Goal: Check status: Check status

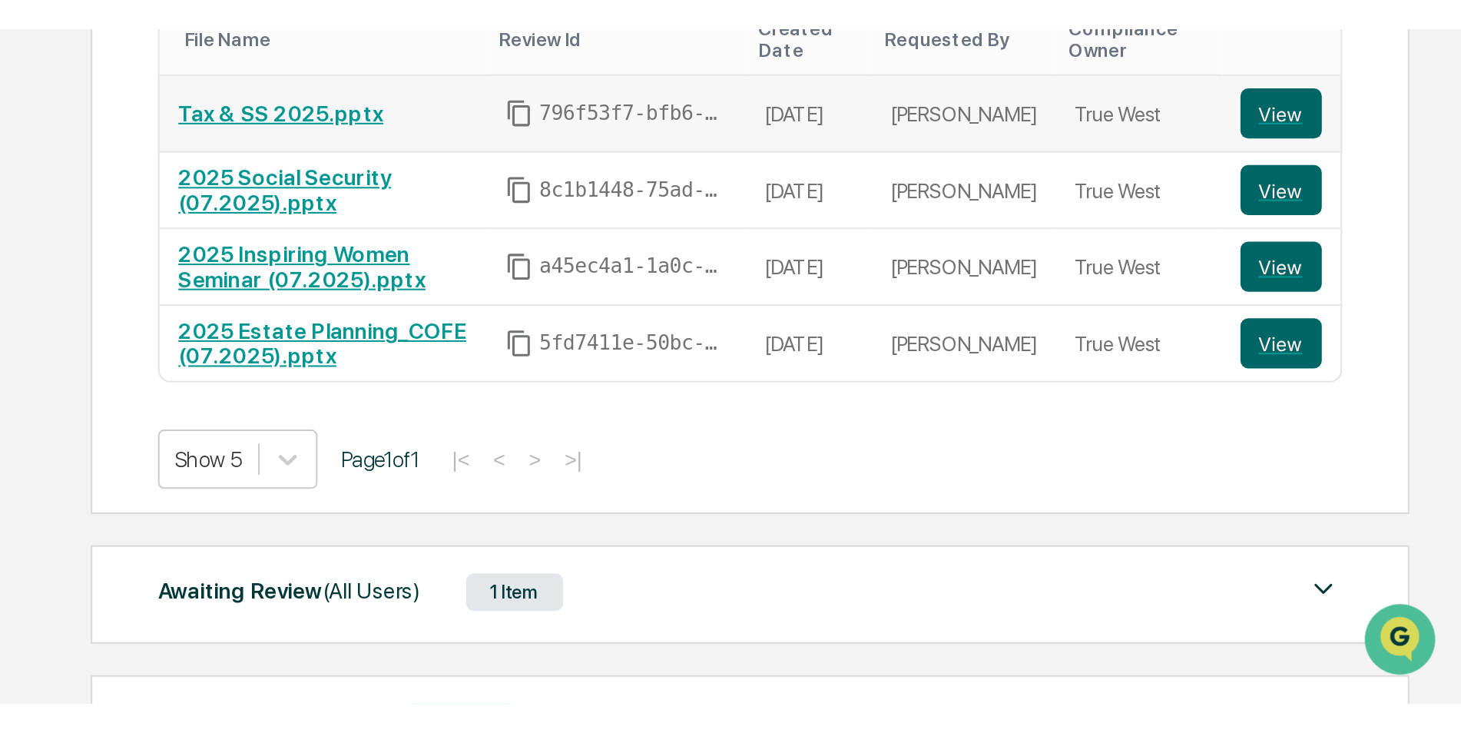
scroll to position [175, 0]
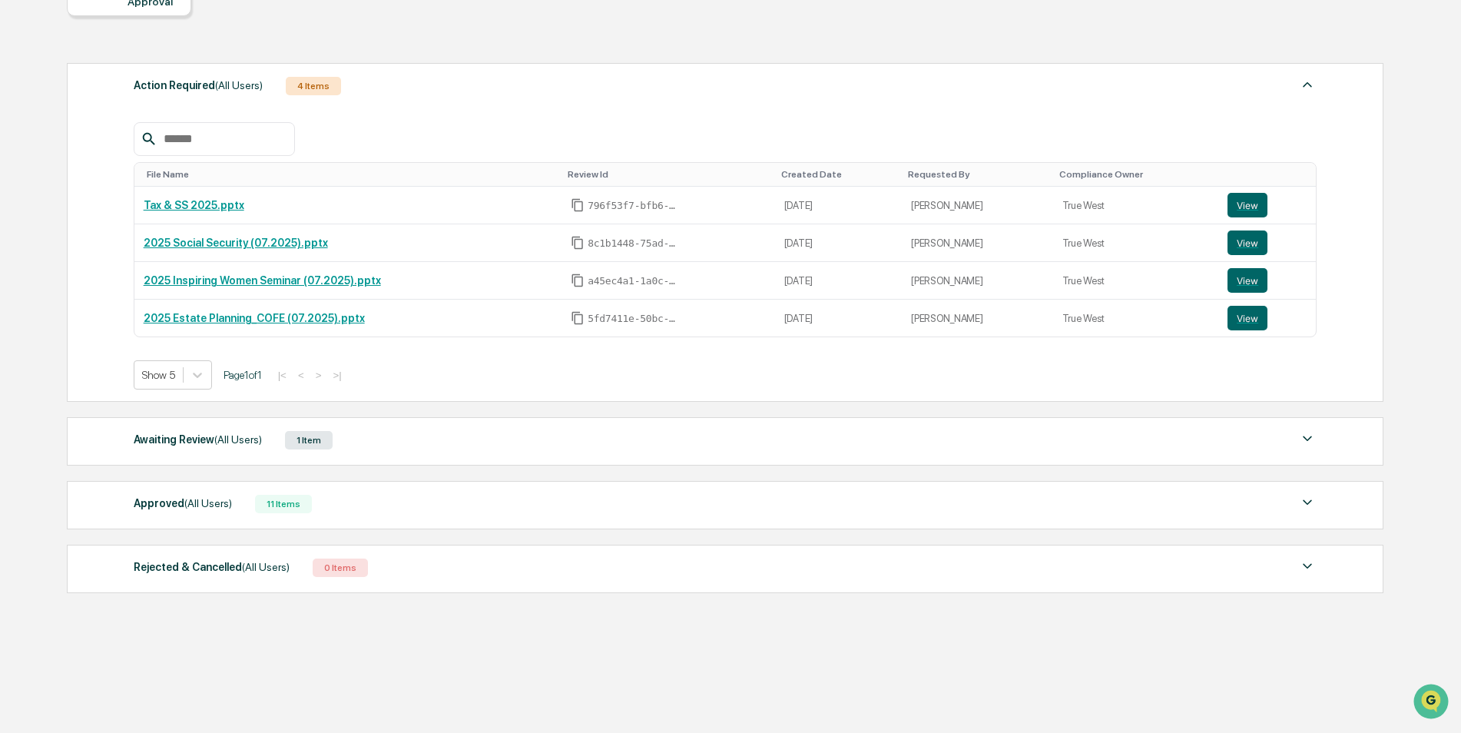
click at [200, 330] on div "Awaiting Review (All Users)" at bounding box center [198, 440] width 128 height 20
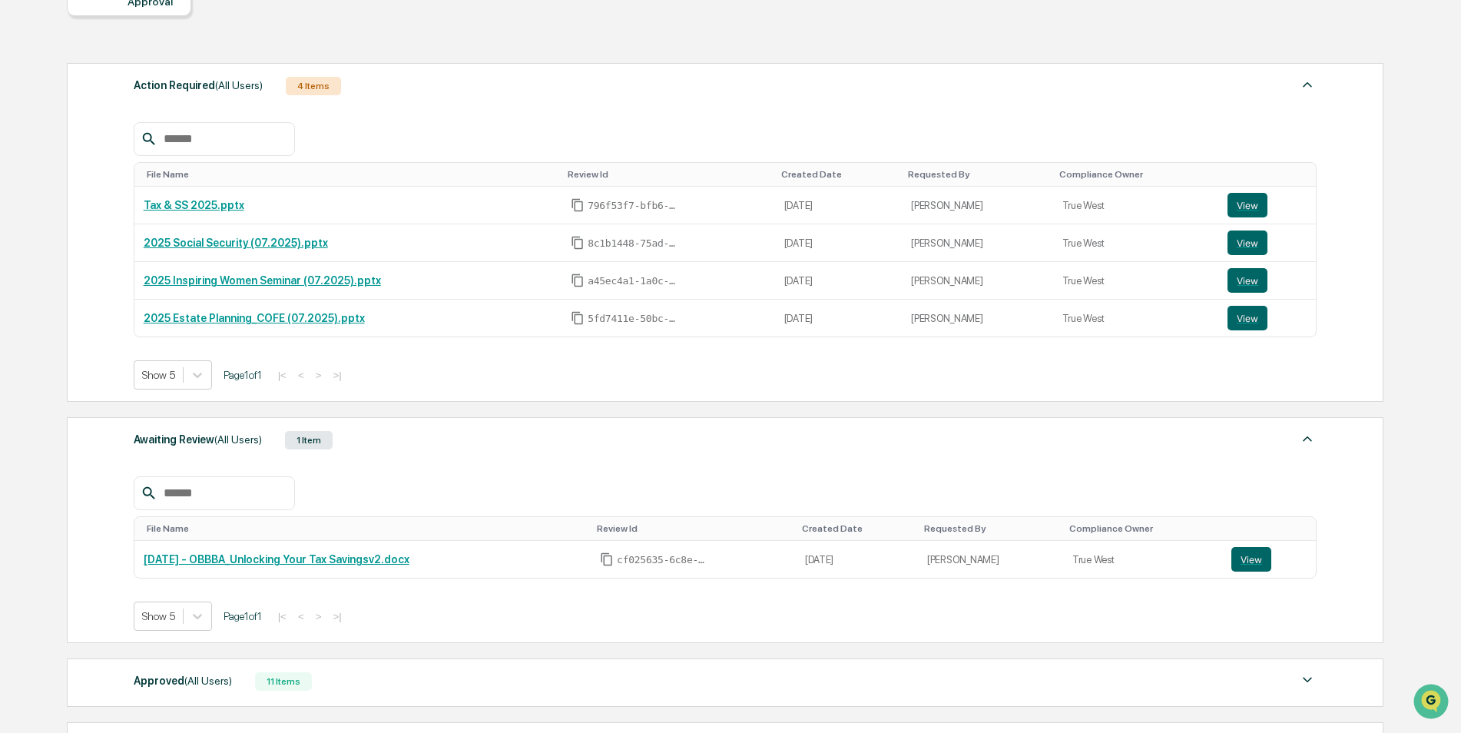
click at [200, 330] on div "Awaiting Review (All Users)" at bounding box center [198, 440] width 128 height 20
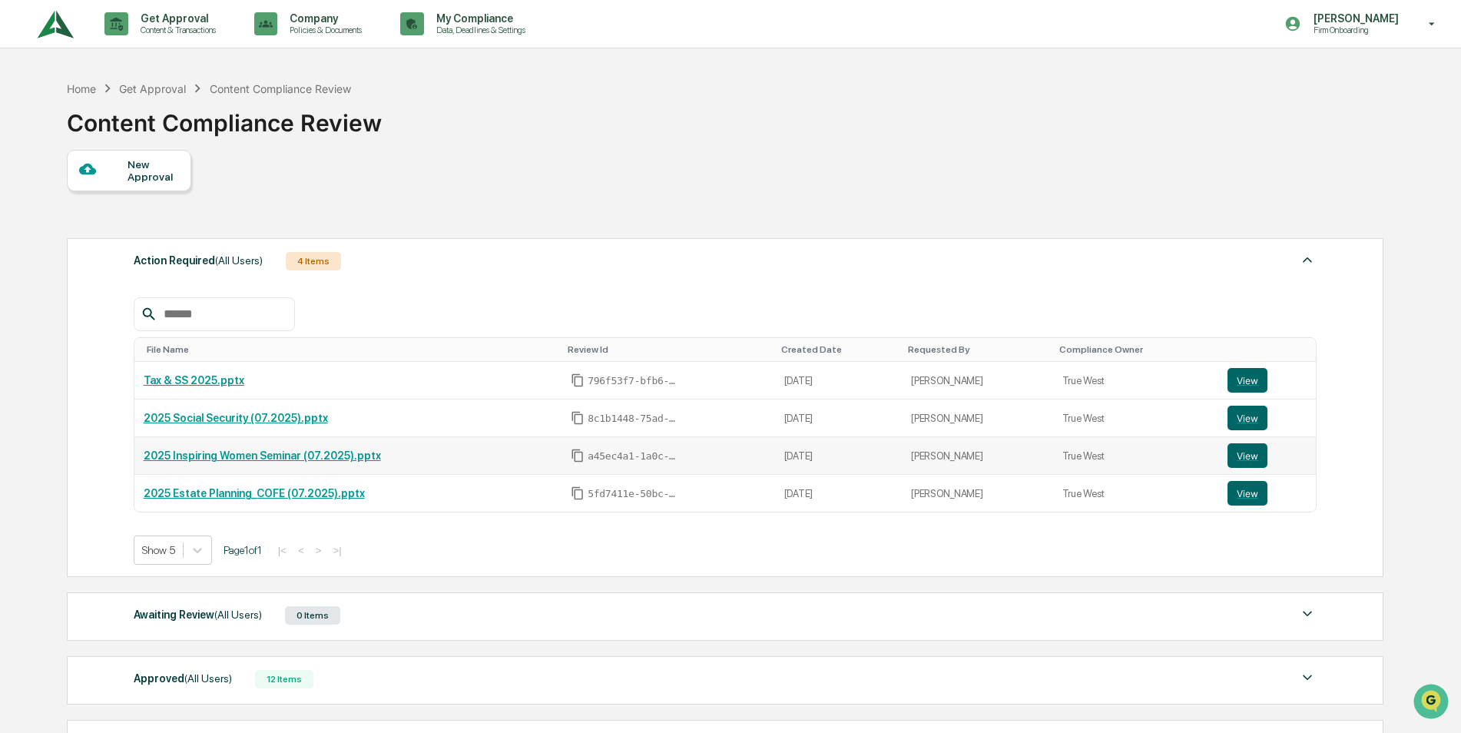
click at [708, 451] on div "a45ec4a1-1a0c-4f99-9a0b-e2ceaeb7b857" at bounding box center [668, 456] width 194 height 14
click at [1243, 459] on button "View" at bounding box center [1248, 455] width 40 height 25
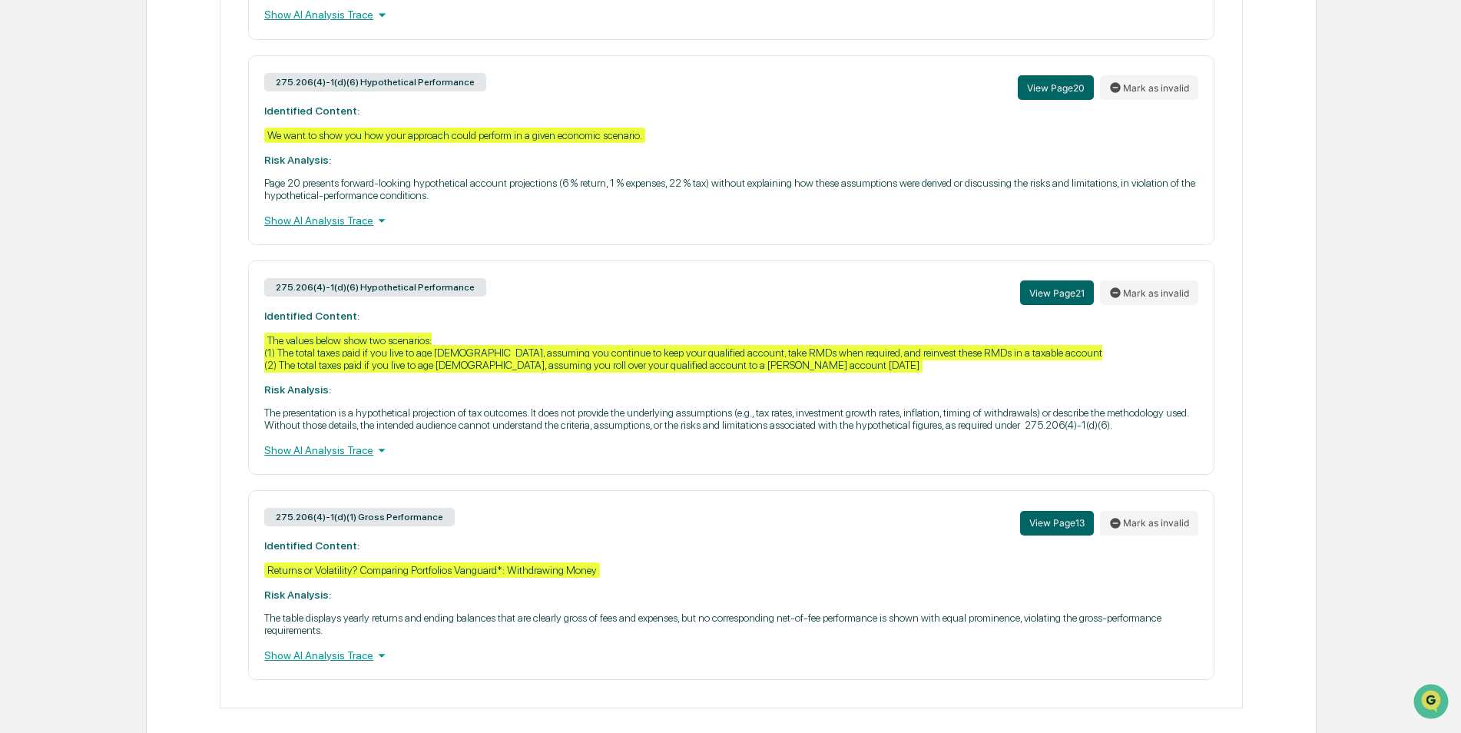
scroll to position [1043, 0]
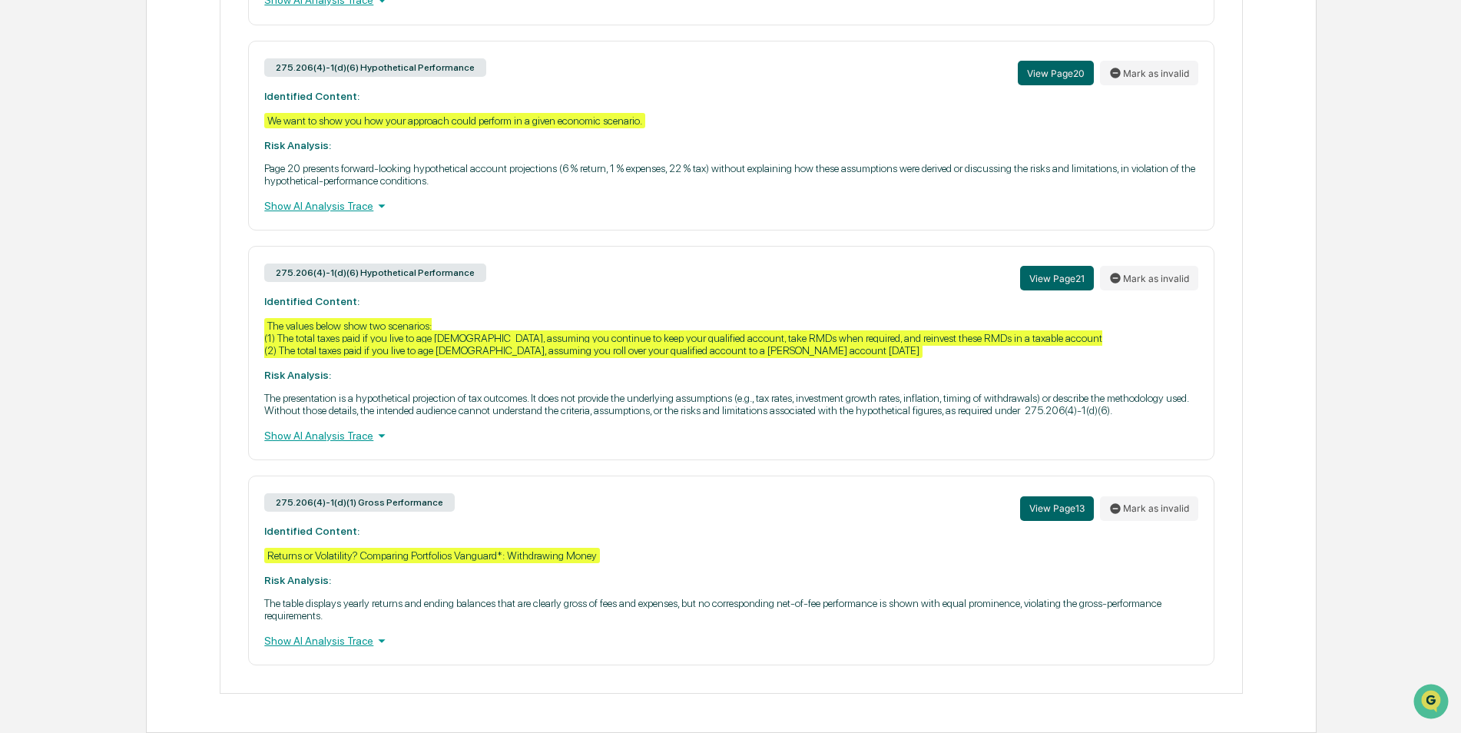
click at [390, 357] on div "The values below show two scenarios: (1) The total taxes paid if you live to ag…" at bounding box center [683, 338] width 838 height 40
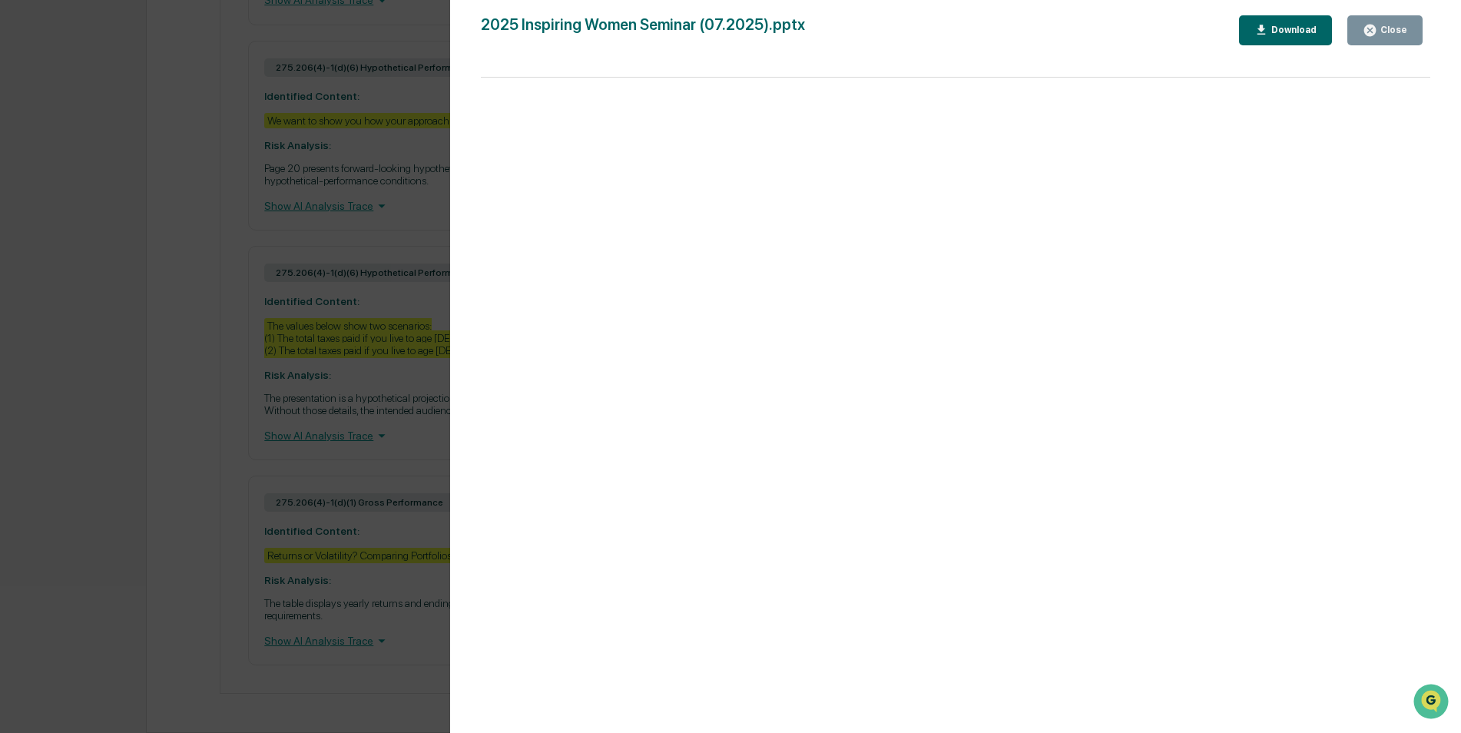
click at [1385, 27] on div "Close" at bounding box center [1393, 30] width 30 height 11
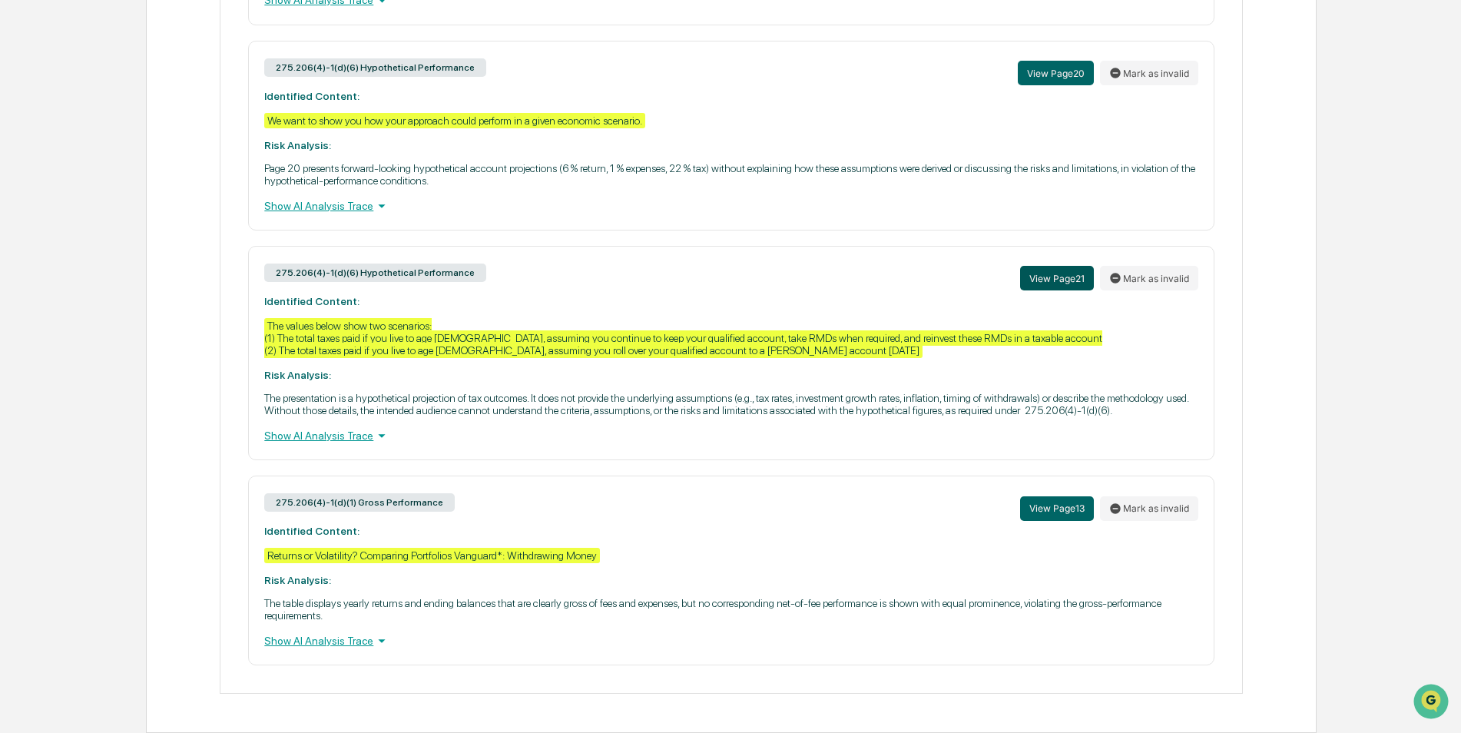
click at [1049, 278] on button "View Page 21" at bounding box center [1057, 278] width 74 height 25
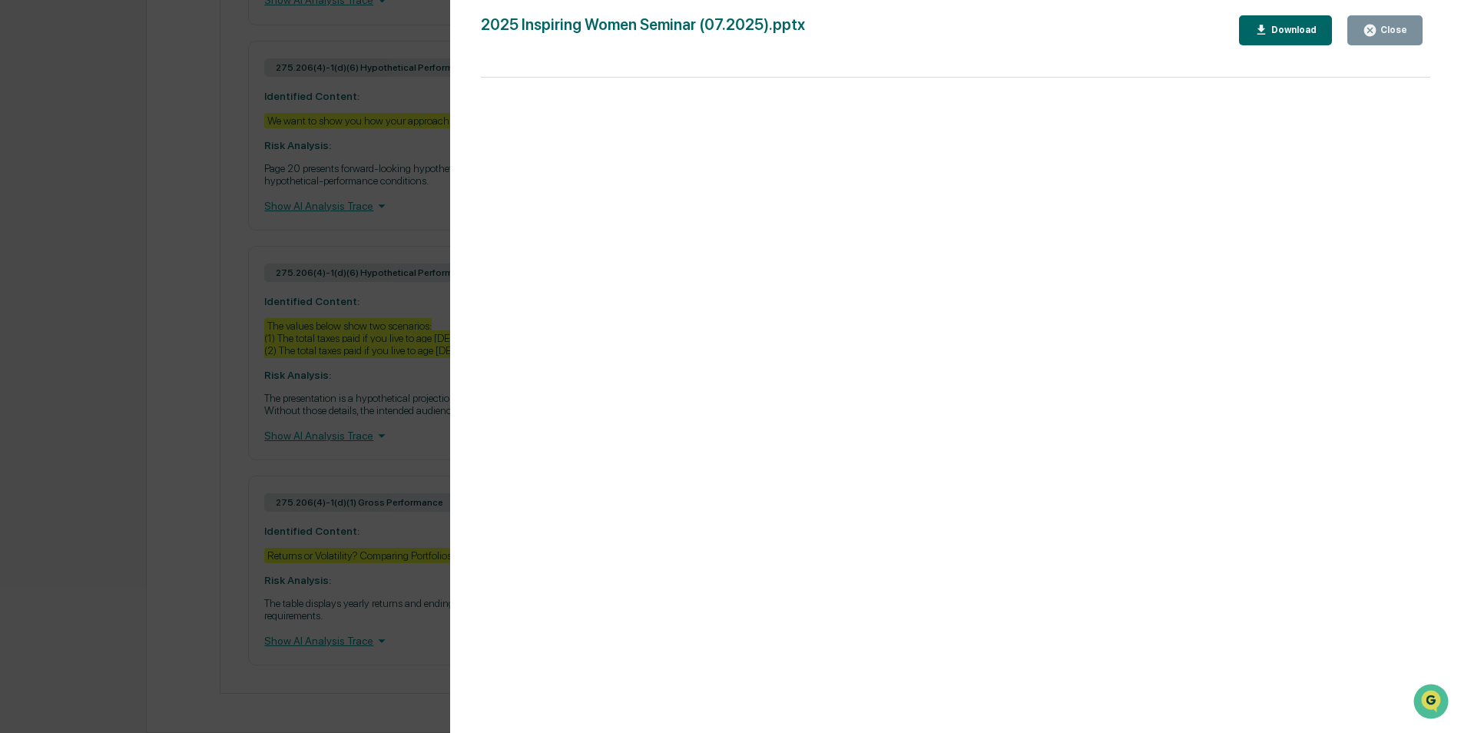
click at [1392, 27] on div "Close" at bounding box center [1393, 30] width 30 height 11
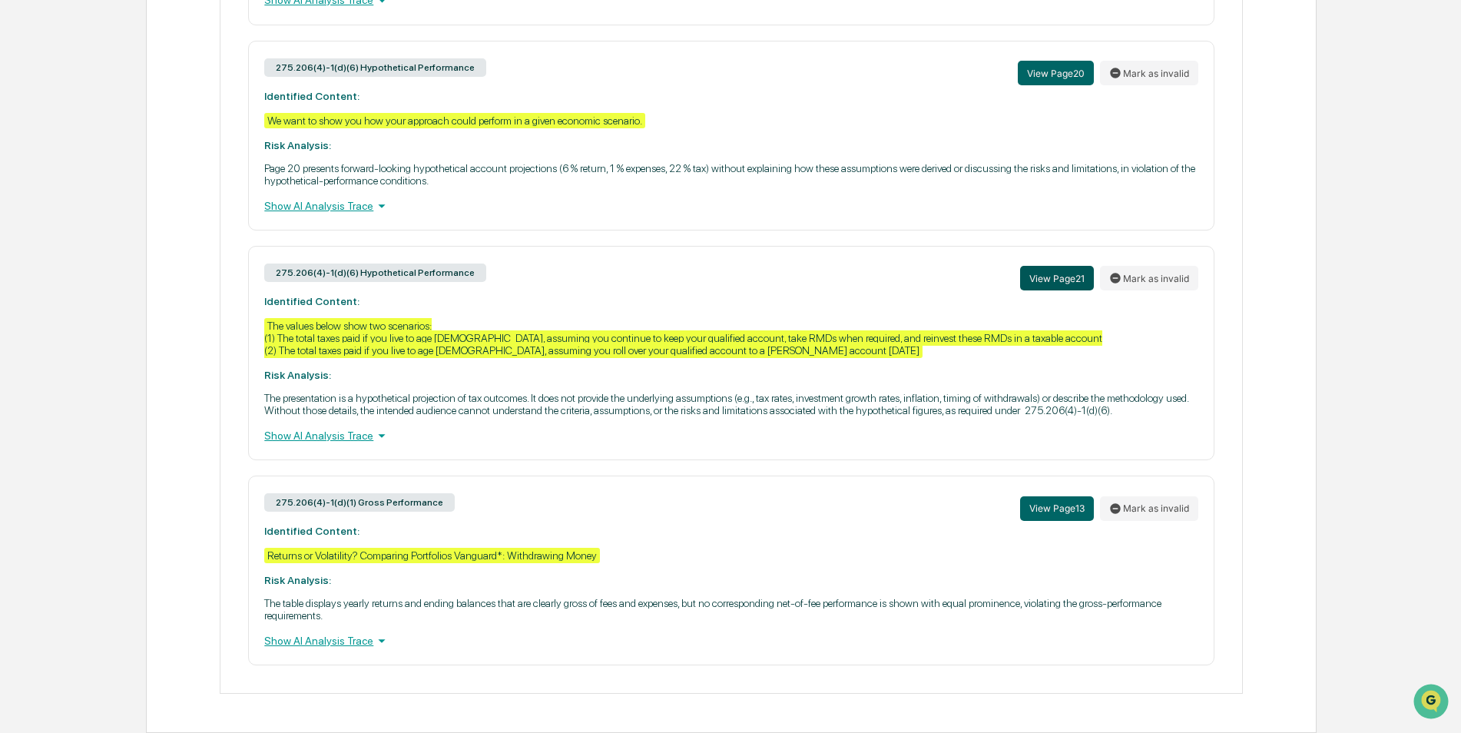
click at [1054, 280] on button "View Page 21" at bounding box center [1057, 278] width 74 height 25
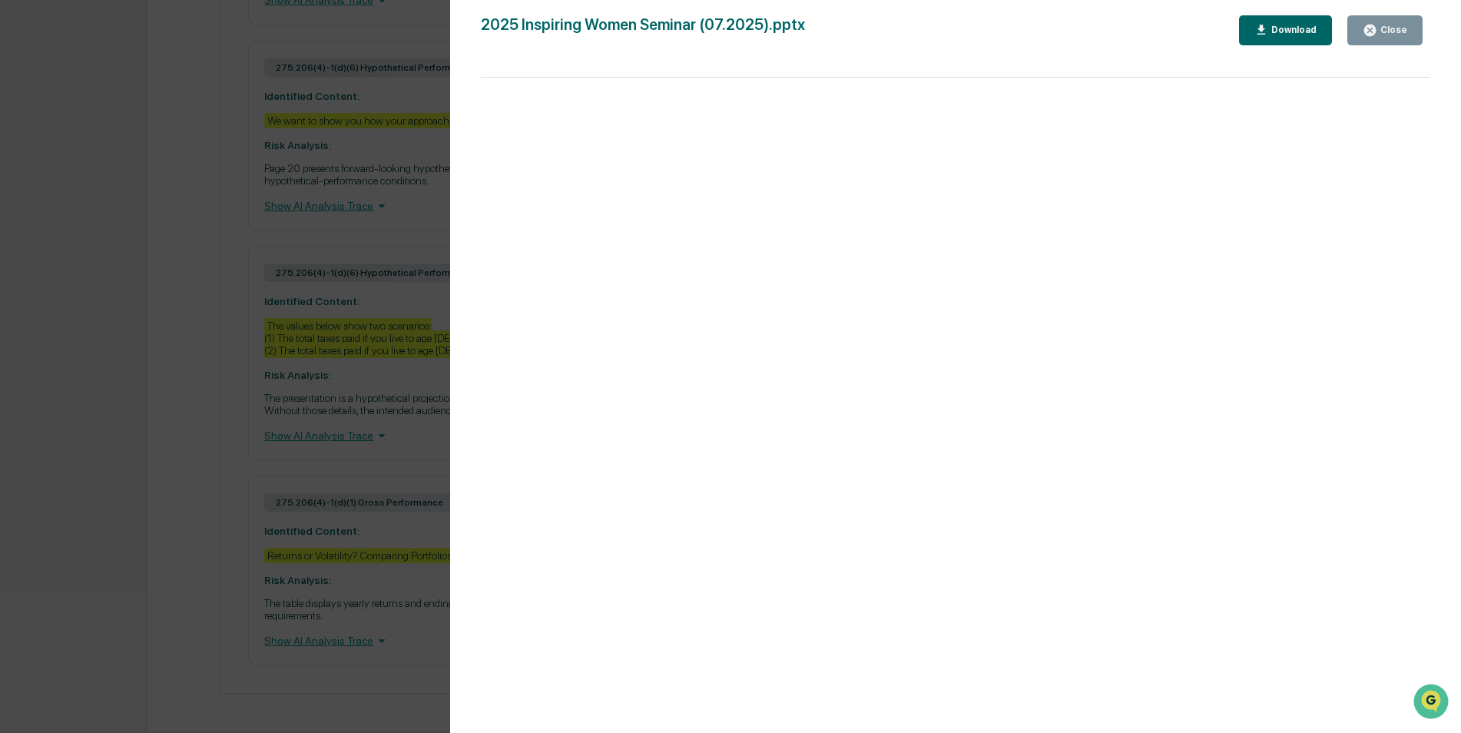
click at [322, 246] on div "Version History 08/01/2025, 01:51 PM Jaclene Domenick 2025 Inspiring Women Semi…" at bounding box center [730, 366] width 1461 height 733
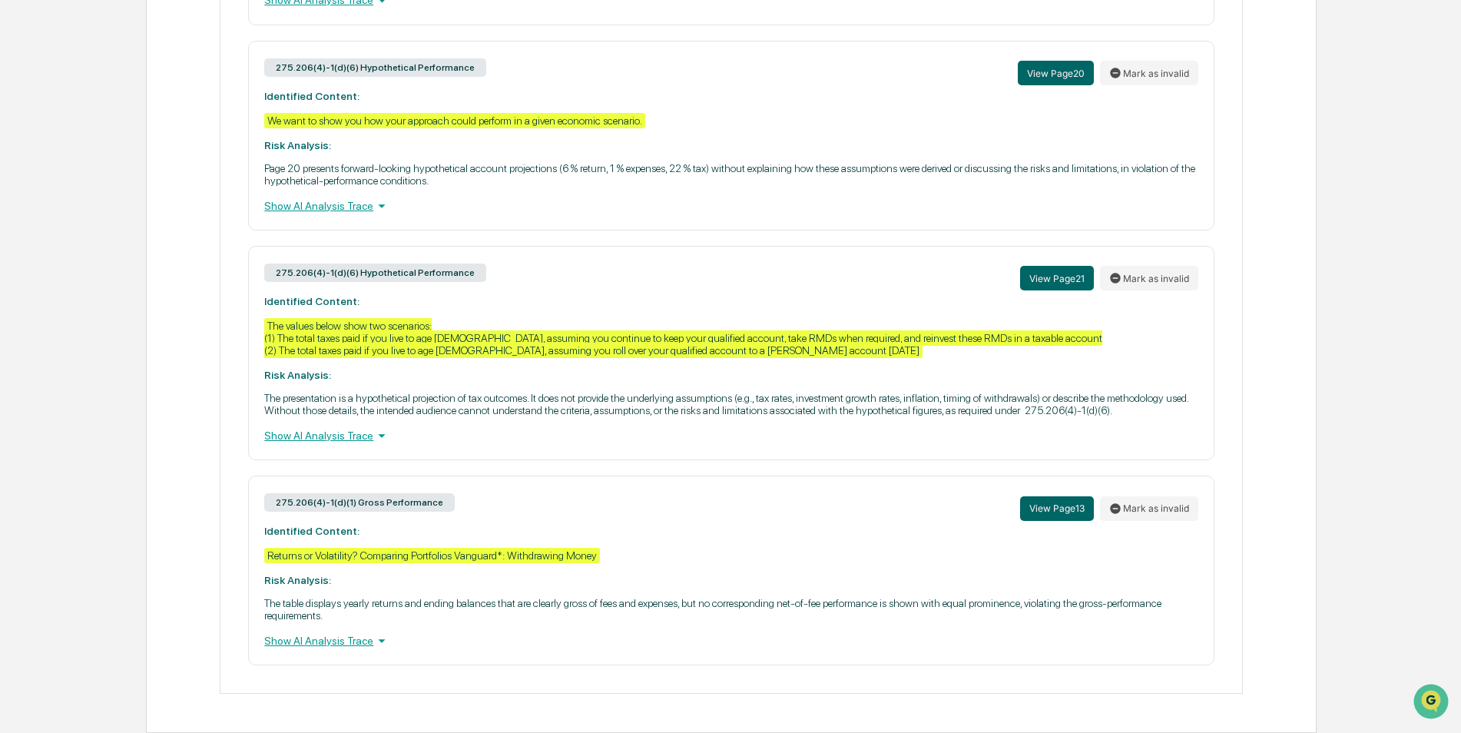
click at [304, 437] on div "Show AI Analysis Trace" at bounding box center [731, 435] width 934 height 17
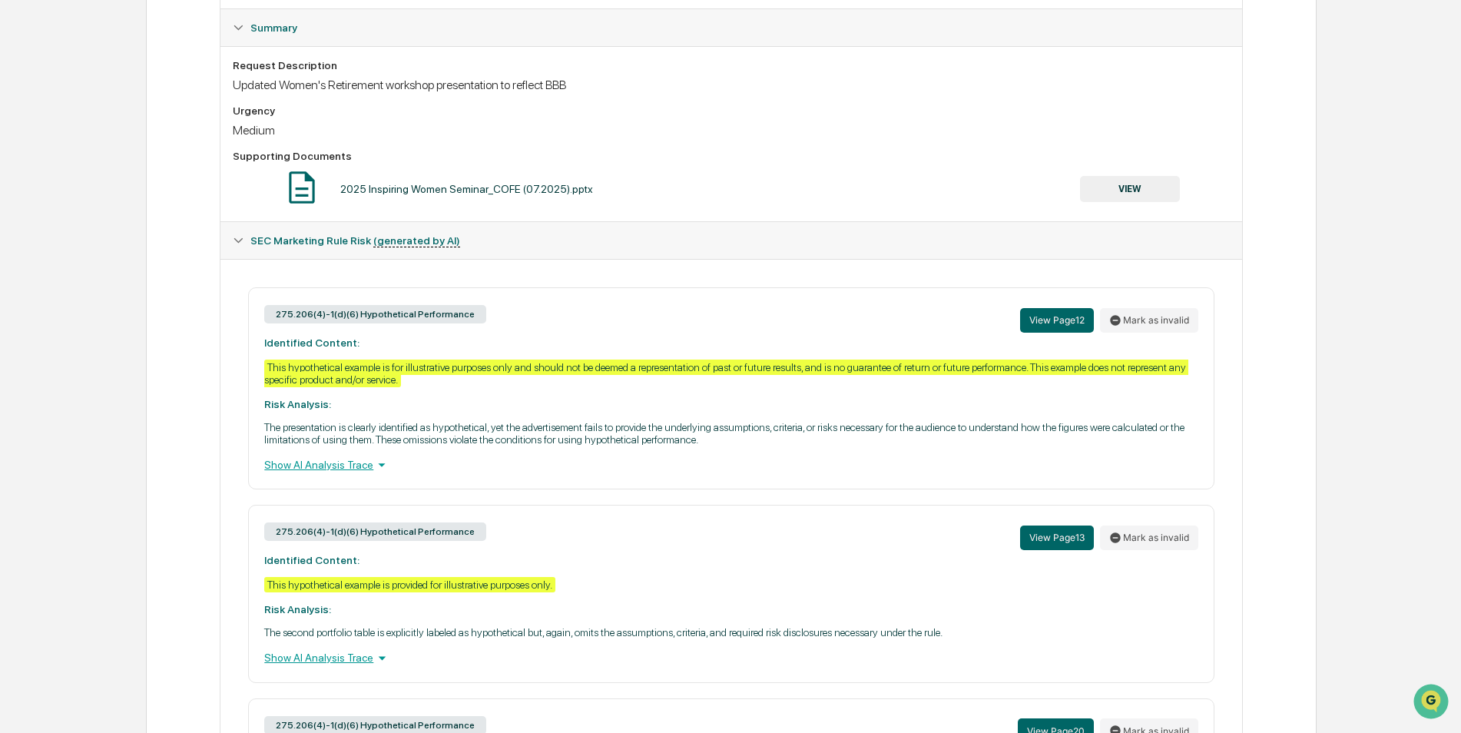
scroll to position [384, 0]
click at [234, 241] on icon at bounding box center [238, 241] width 11 height 11
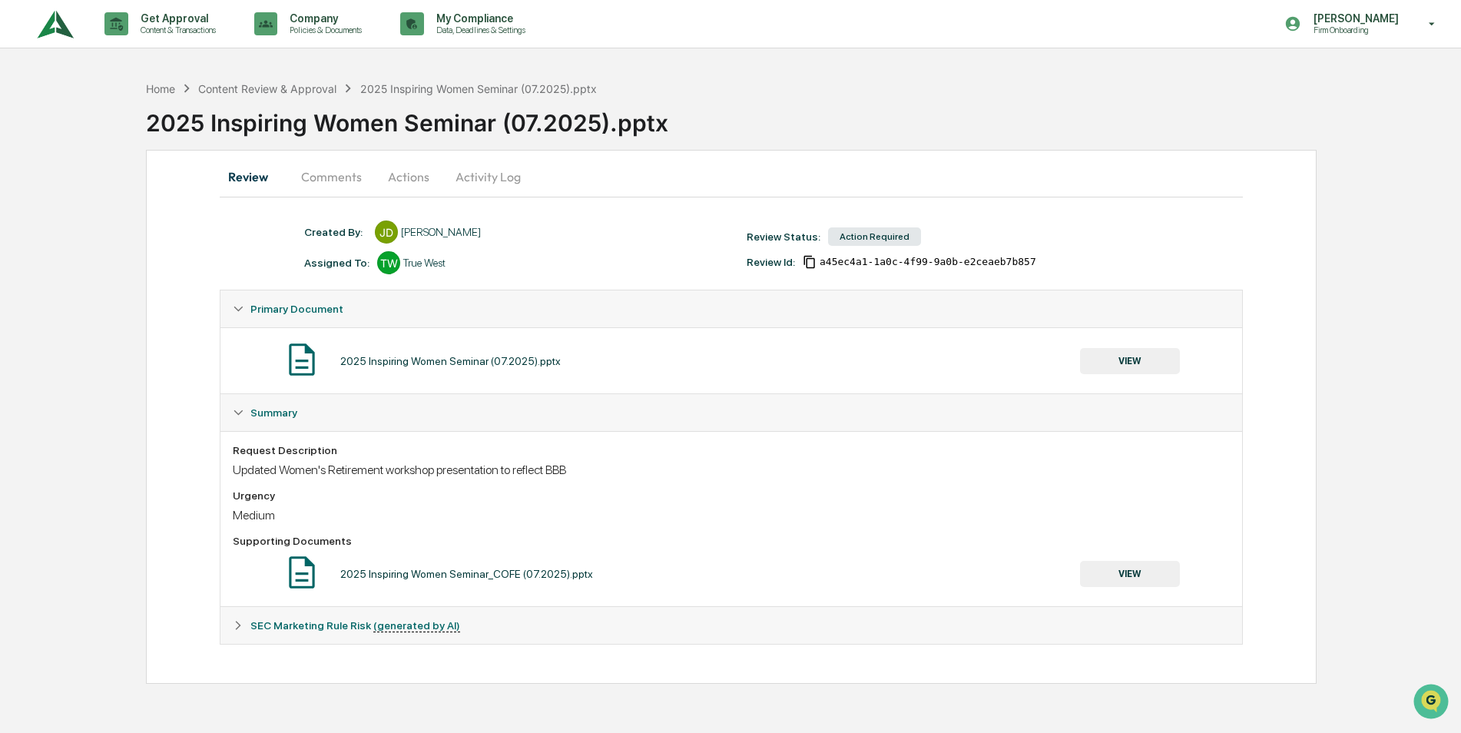
scroll to position [0, 0]
click at [272, 82] on div "Content Review & Approval" at bounding box center [268, 88] width 138 height 13
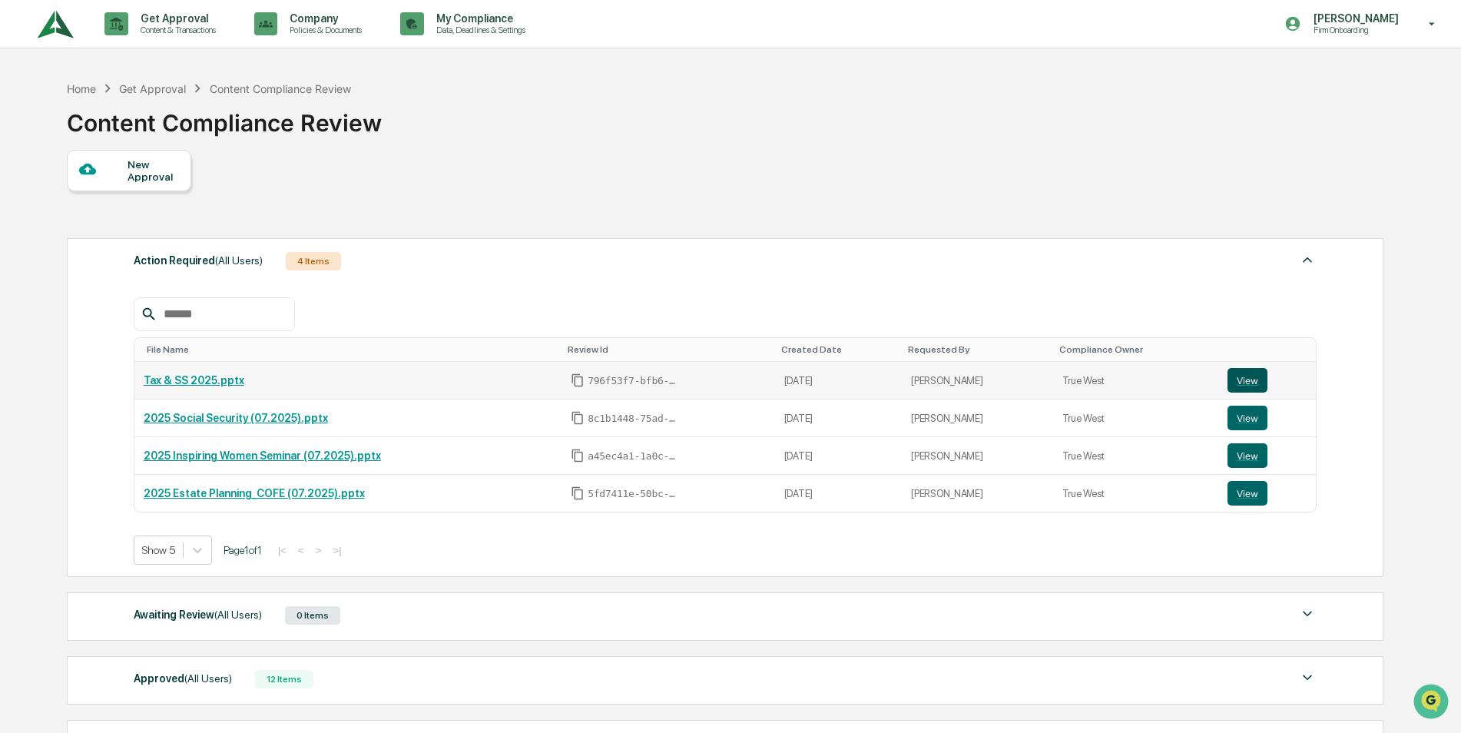
drag, startPoint x: 194, startPoint y: 383, endPoint x: 1249, endPoint y: 377, distance: 1055.0
click at [1249, 377] on button "View" at bounding box center [1248, 380] width 40 height 25
click at [1246, 459] on button "View" at bounding box center [1248, 455] width 40 height 25
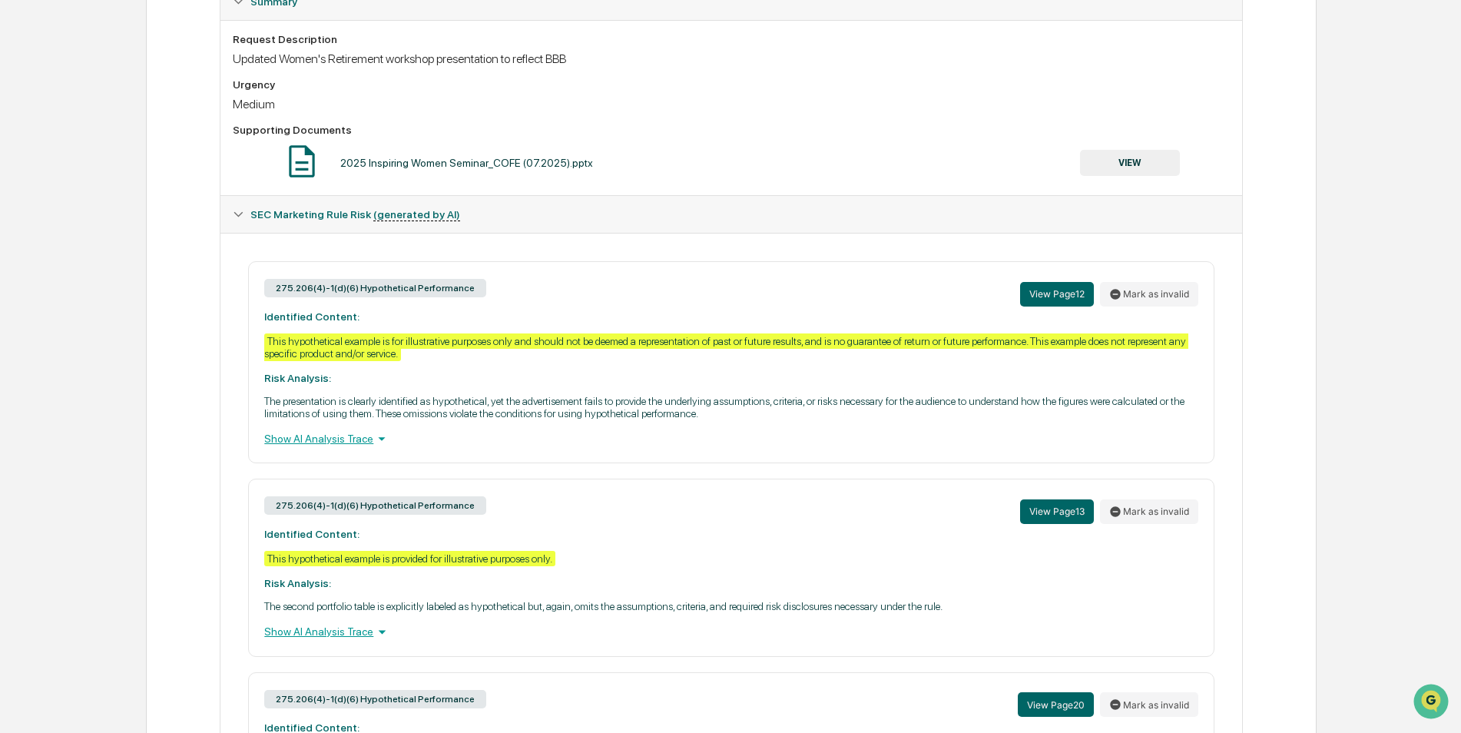
scroll to position [154, 0]
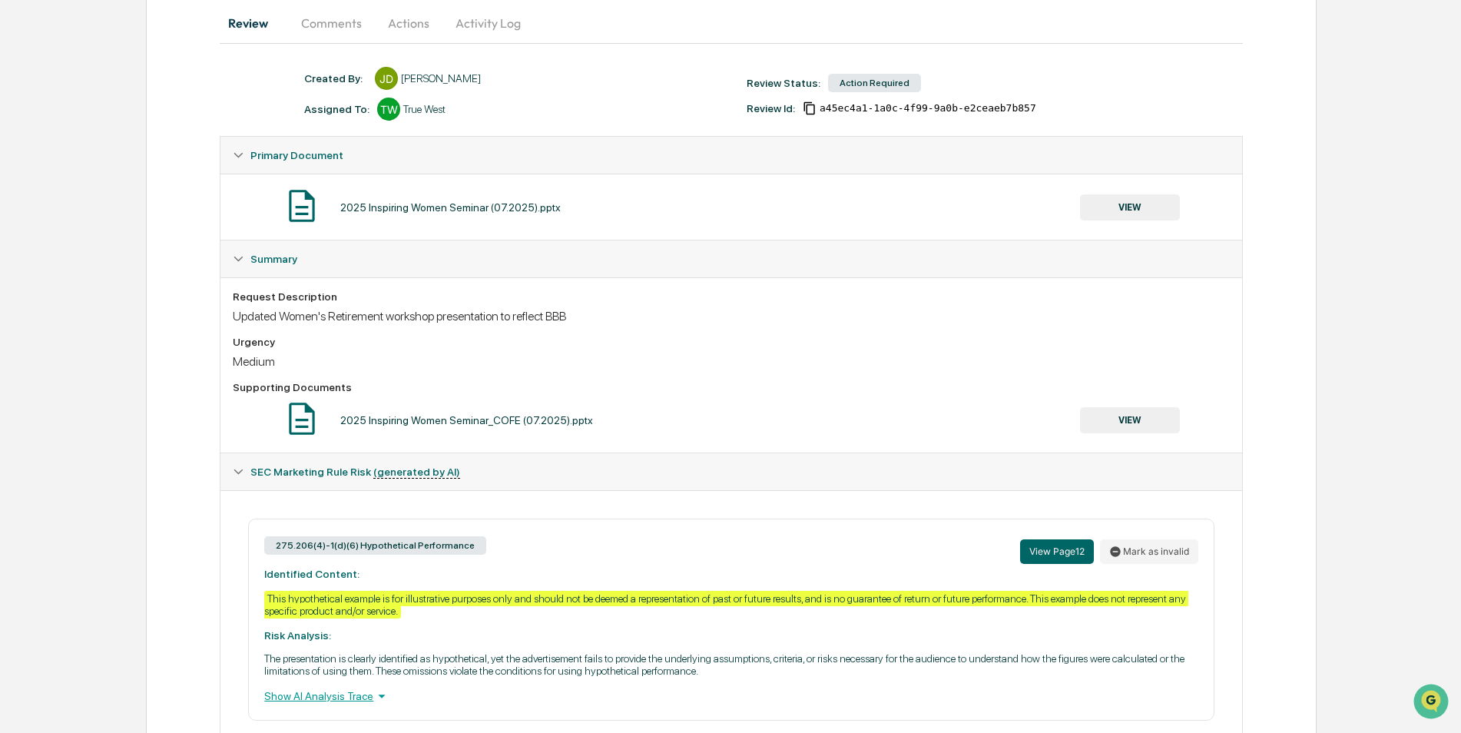
click at [236, 468] on icon at bounding box center [238, 471] width 11 height 11
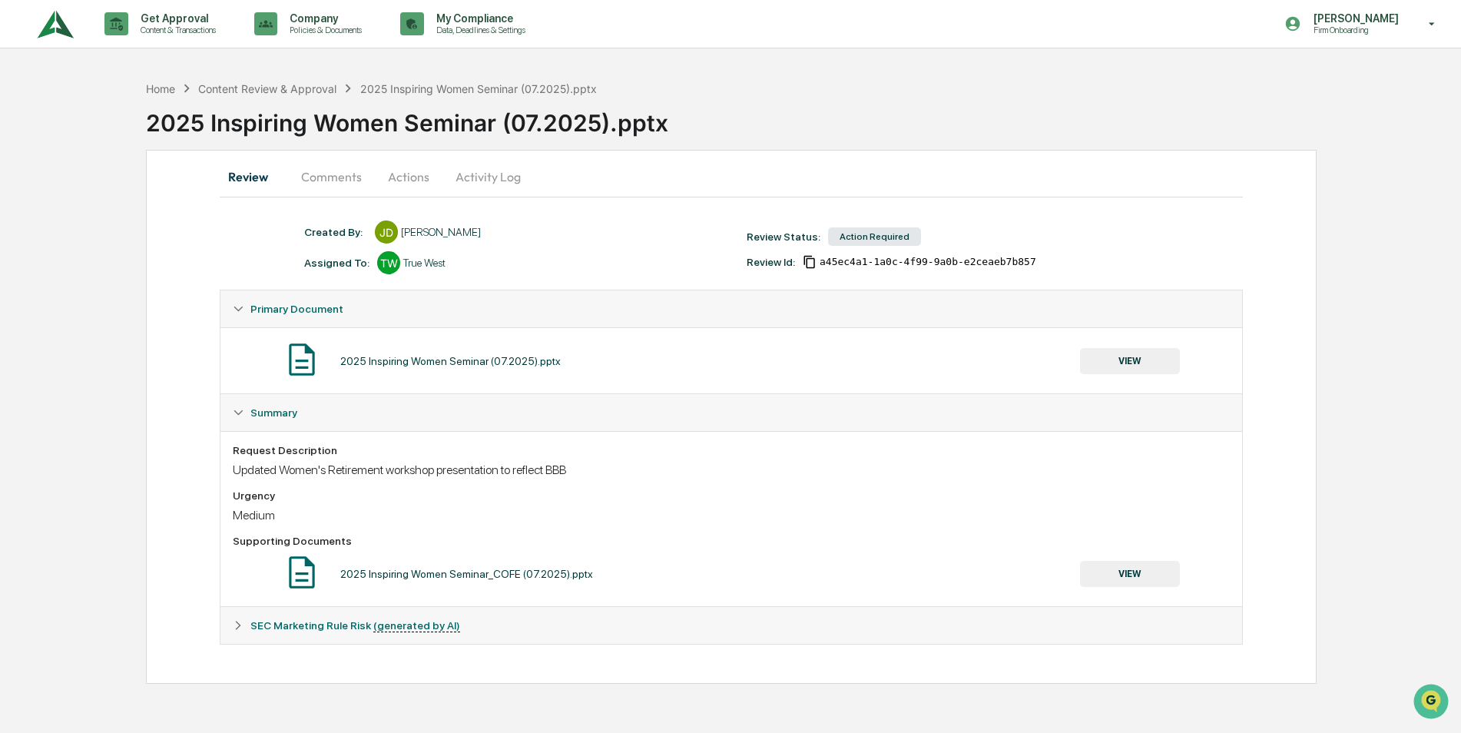
scroll to position [0, 0]
click at [340, 184] on button "Comments" at bounding box center [332, 176] width 85 height 37
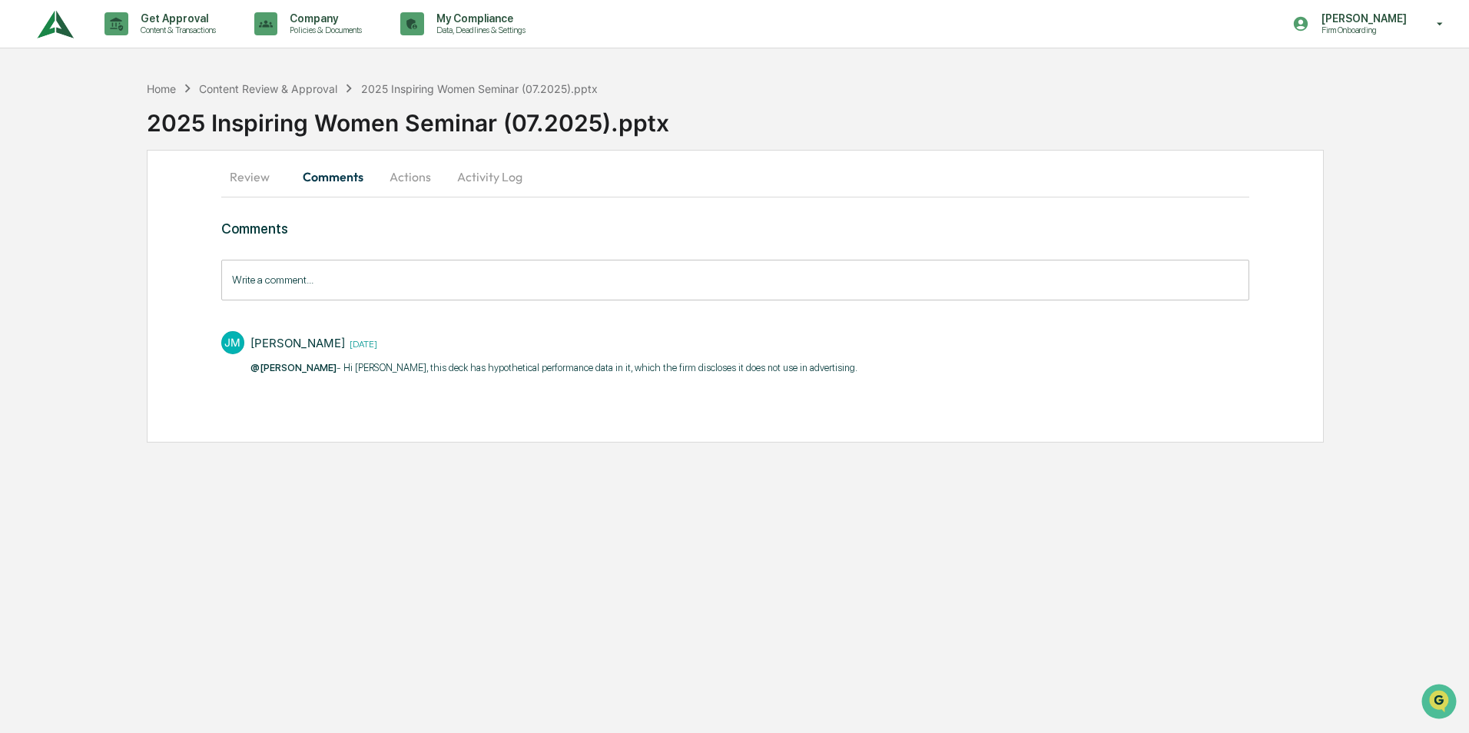
click at [400, 176] on button "Actions" at bounding box center [410, 176] width 69 height 37
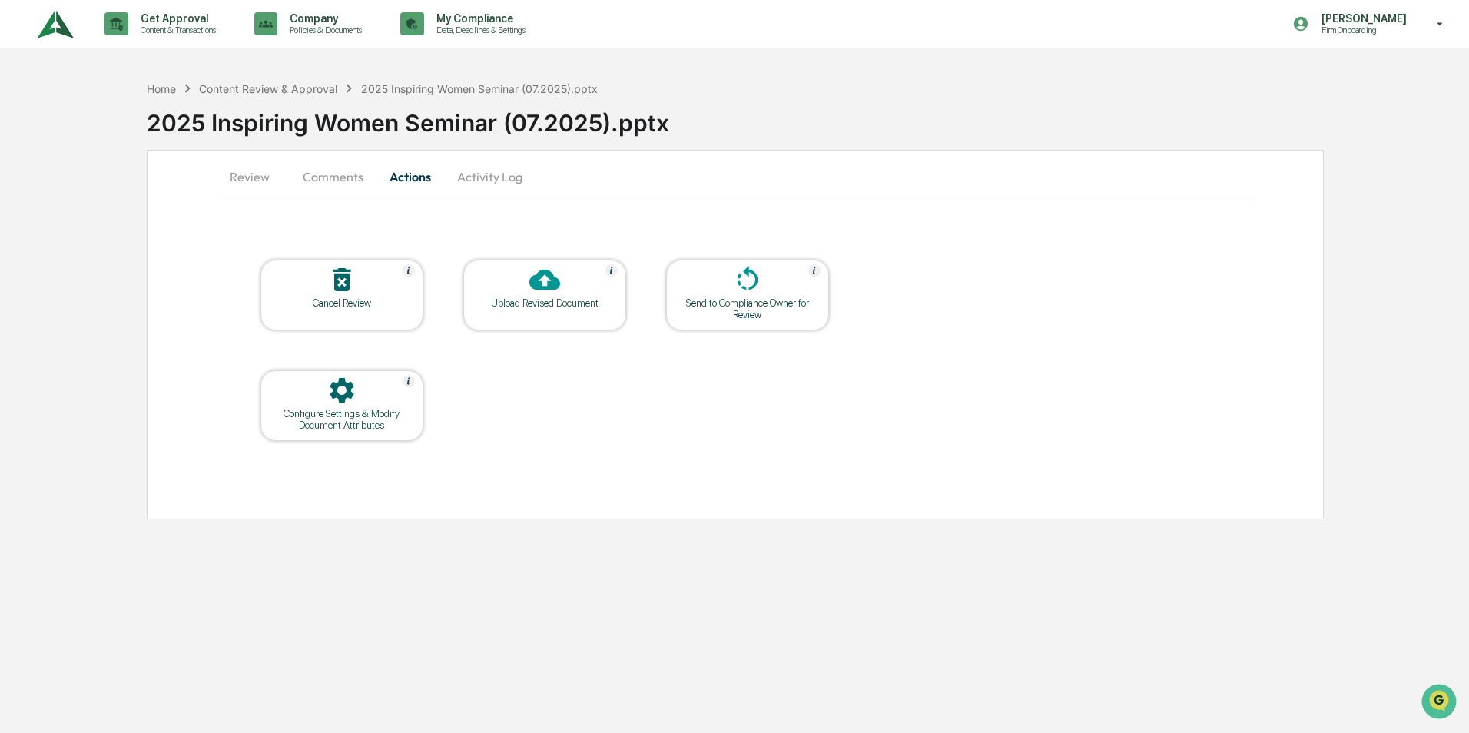
click at [502, 176] on button "Activity Log" at bounding box center [490, 176] width 90 height 37
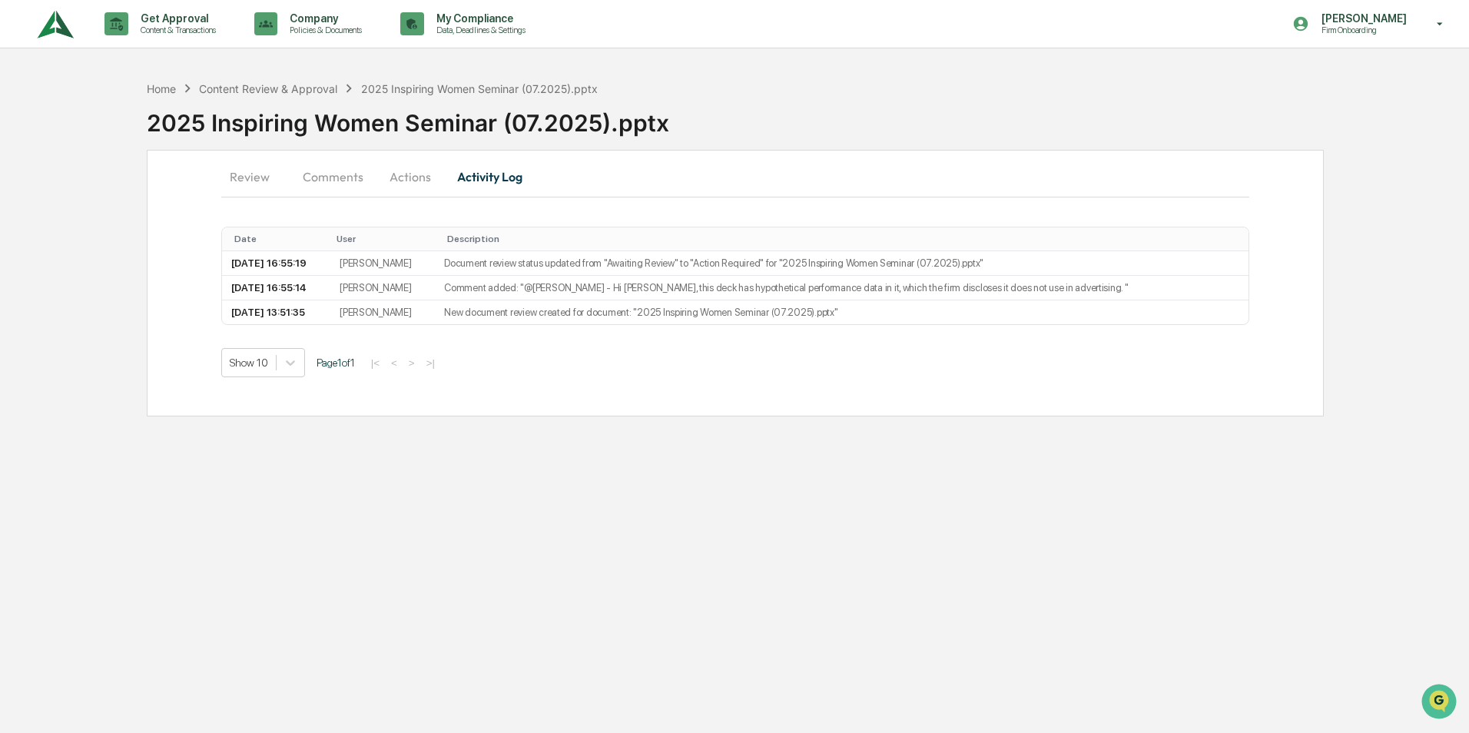
click at [249, 174] on button "Review" at bounding box center [255, 176] width 69 height 37
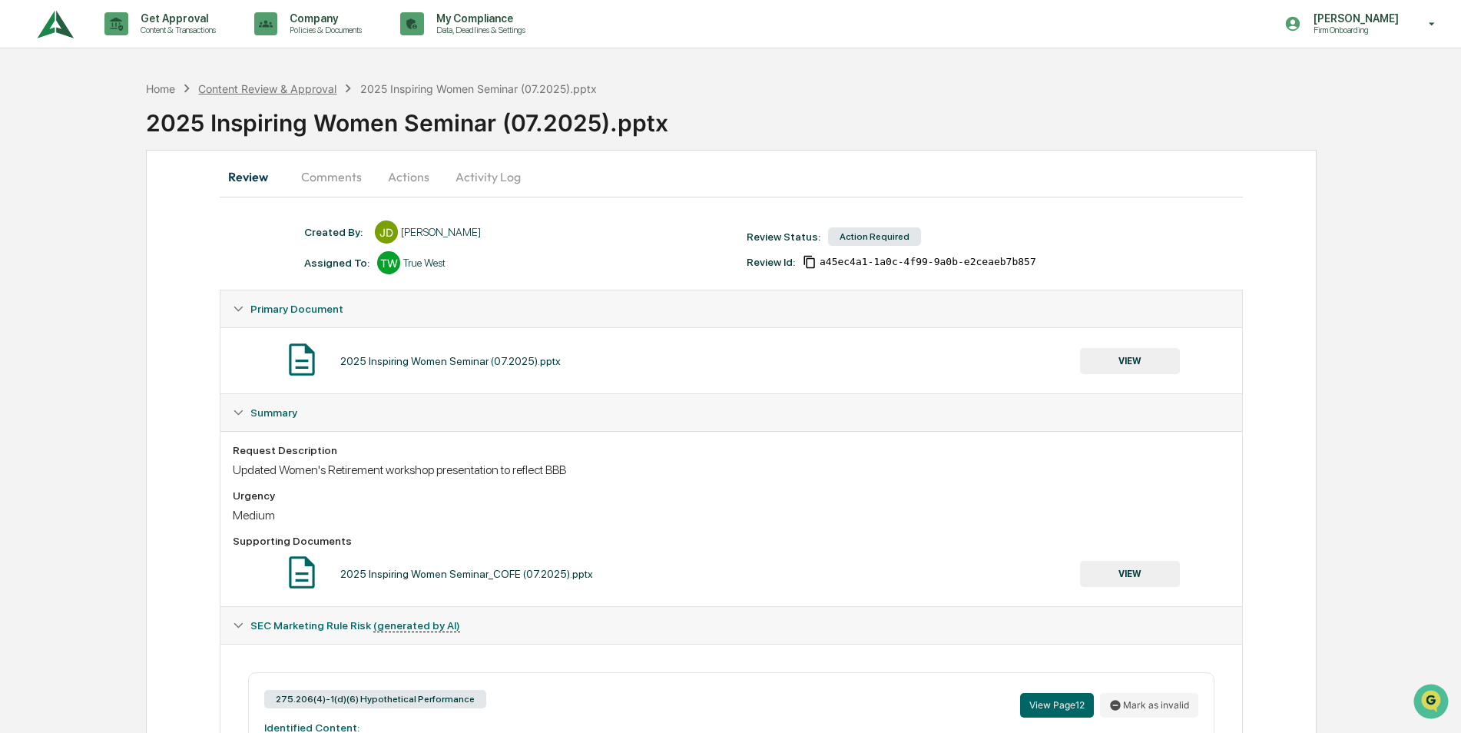
click at [227, 90] on div "Content Review & Approval" at bounding box center [267, 88] width 138 height 13
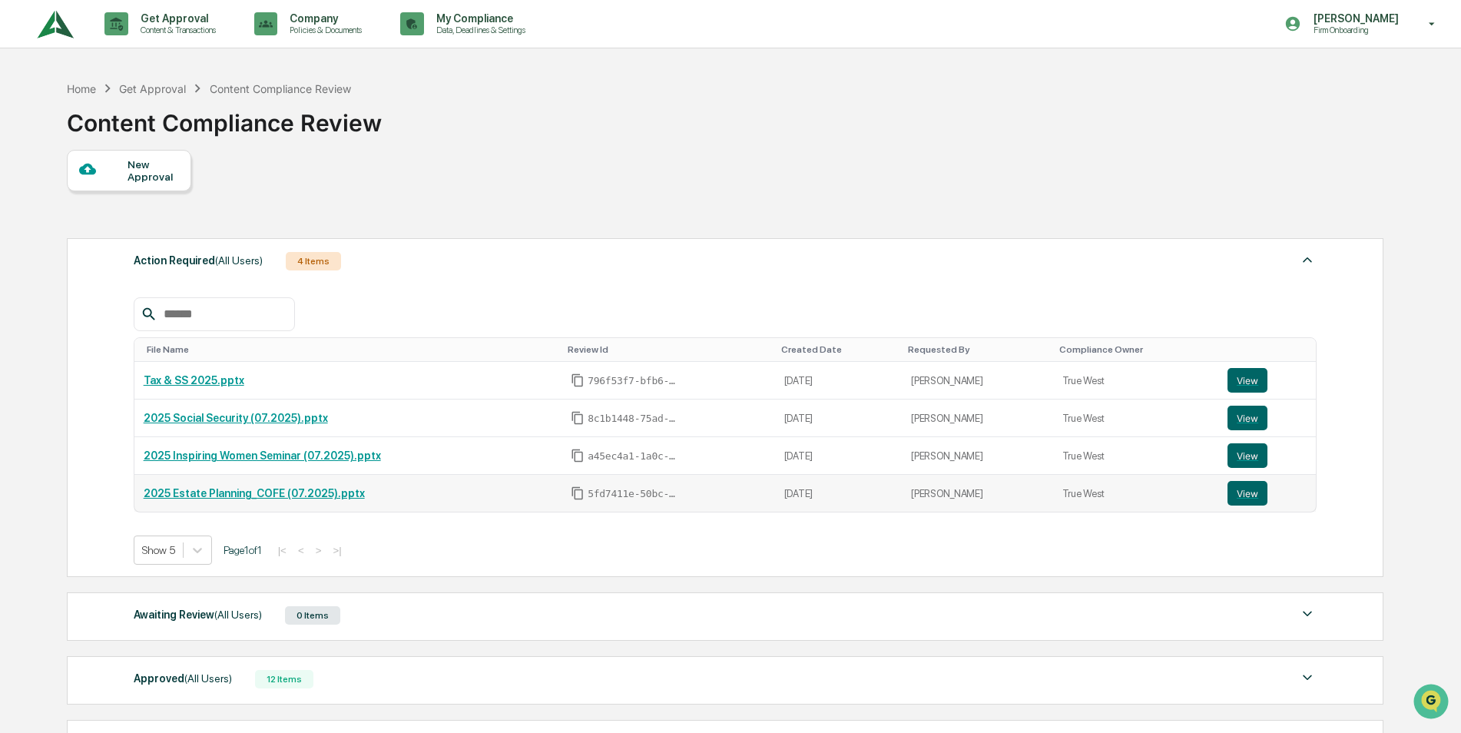
click at [218, 492] on link "2025 Estate Planning_COFE (07.2025).pptx" at bounding box center [254, 493] width 221 height 12
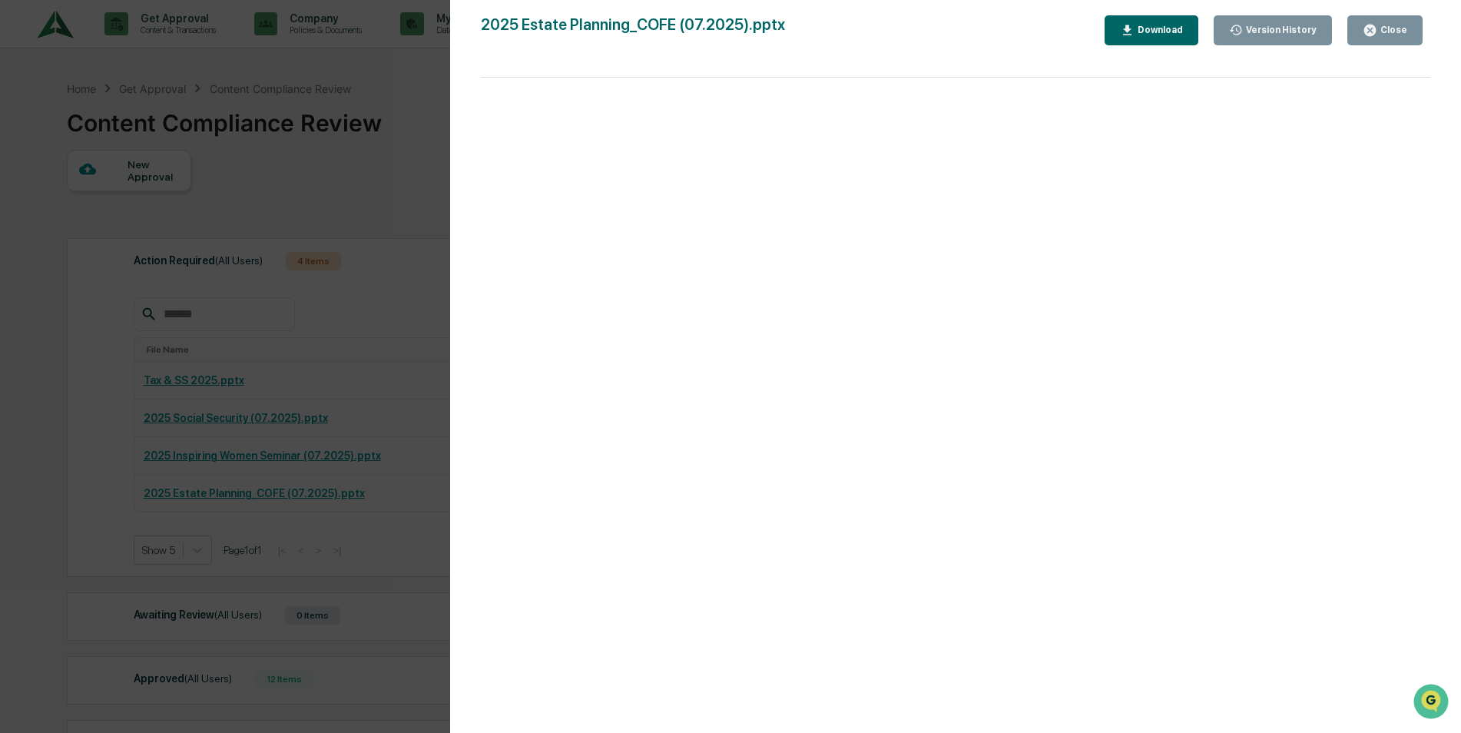
click at [385, 126] on div "Version History [DATE] 08:19 PM [PERSON_NAME] 2025 Estate Planning_COFE (07.202…" at bounding box center [730, 366] width 1461 height 733
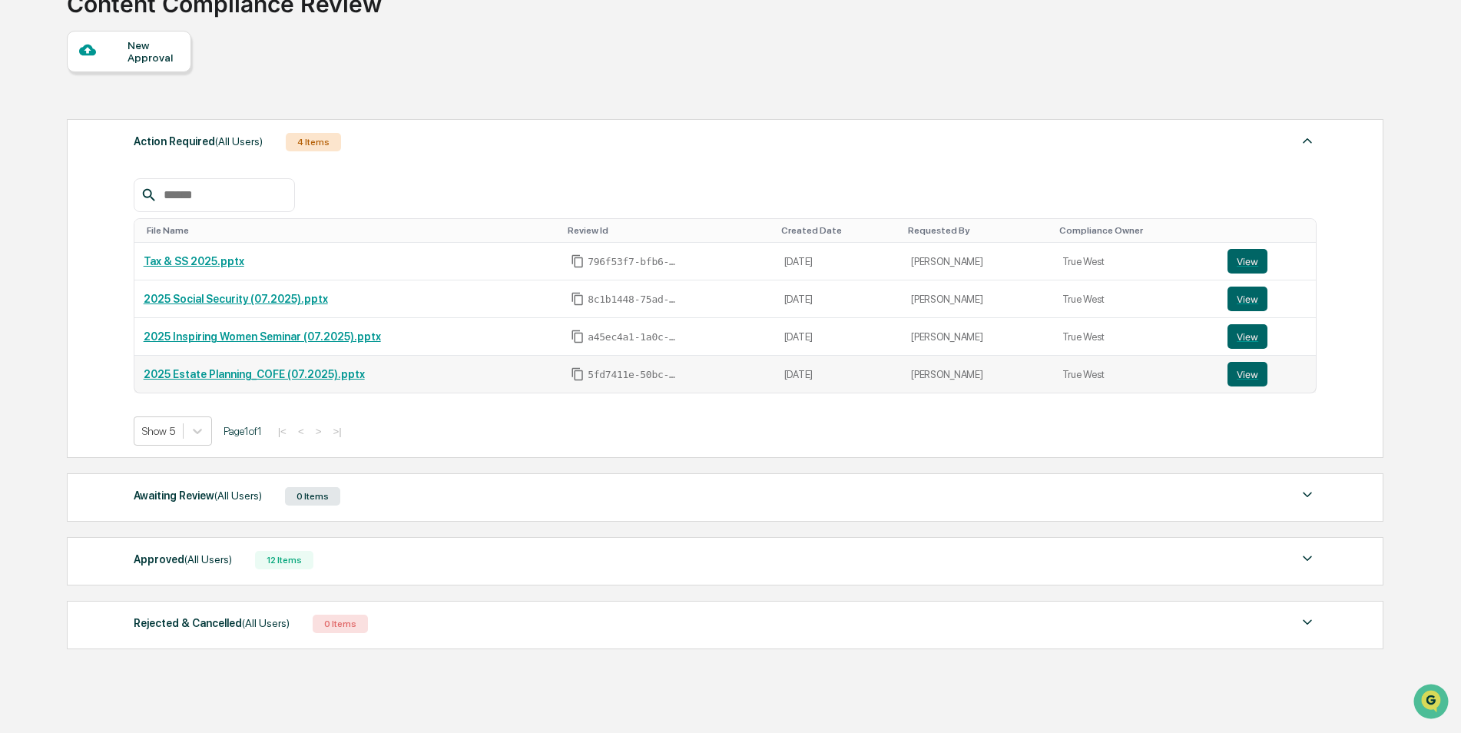
scroll to position [175, 0]
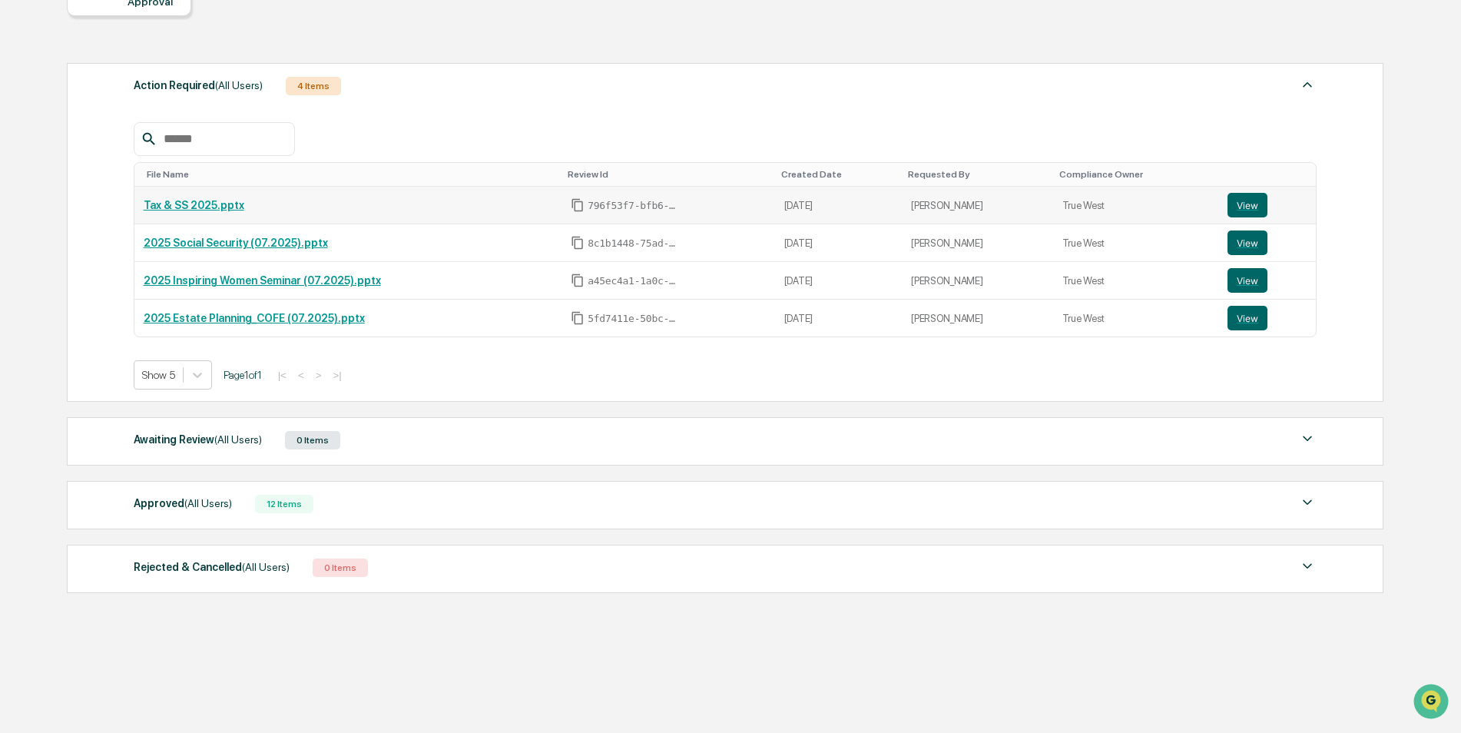
click at [160, 201] on link "Tax & SS 2025.pptx" at bounding box center [194, 205] width 101 height 12
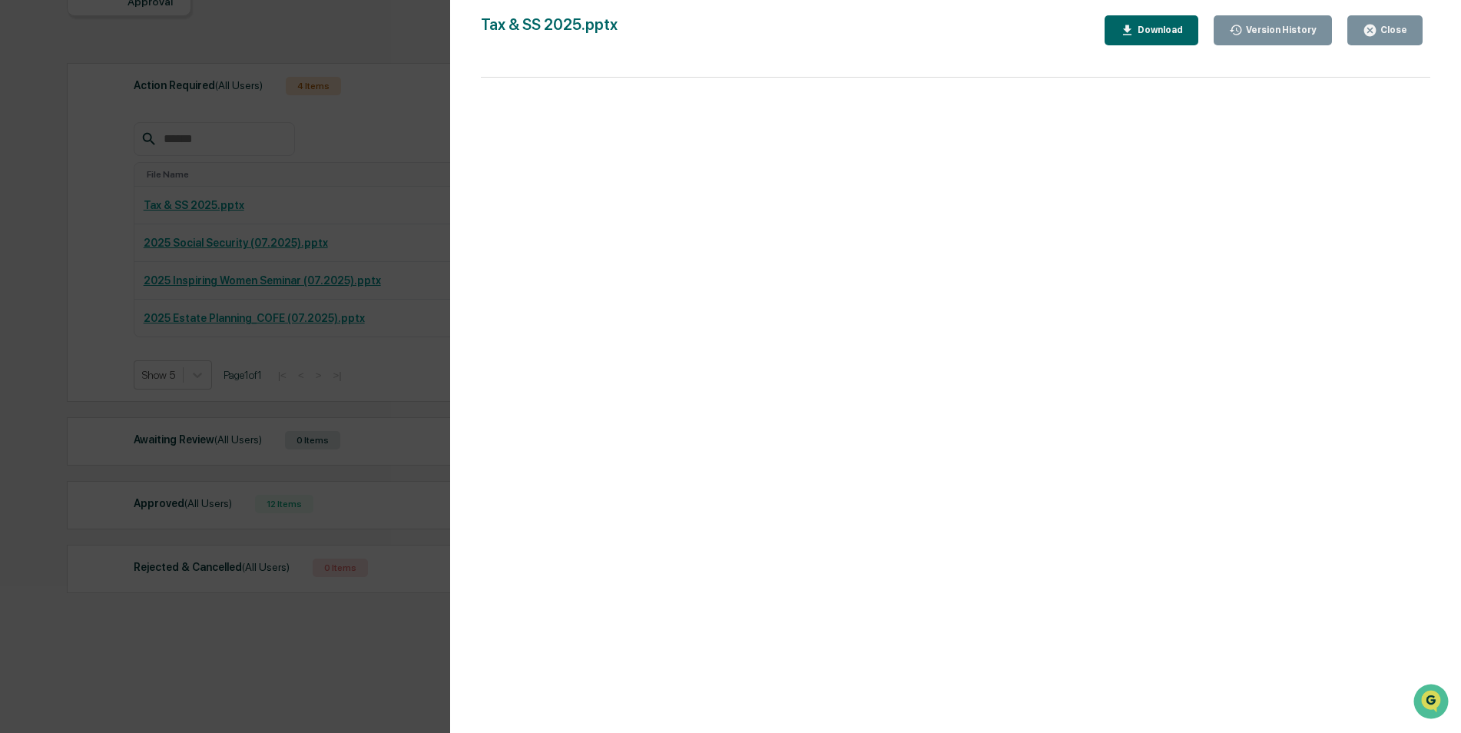
click at [1389, 31] on div "Close" at bounding box center [1393, 30] width 30 height 11
